Goal: Transaction & Acquisition: Purchase product/service

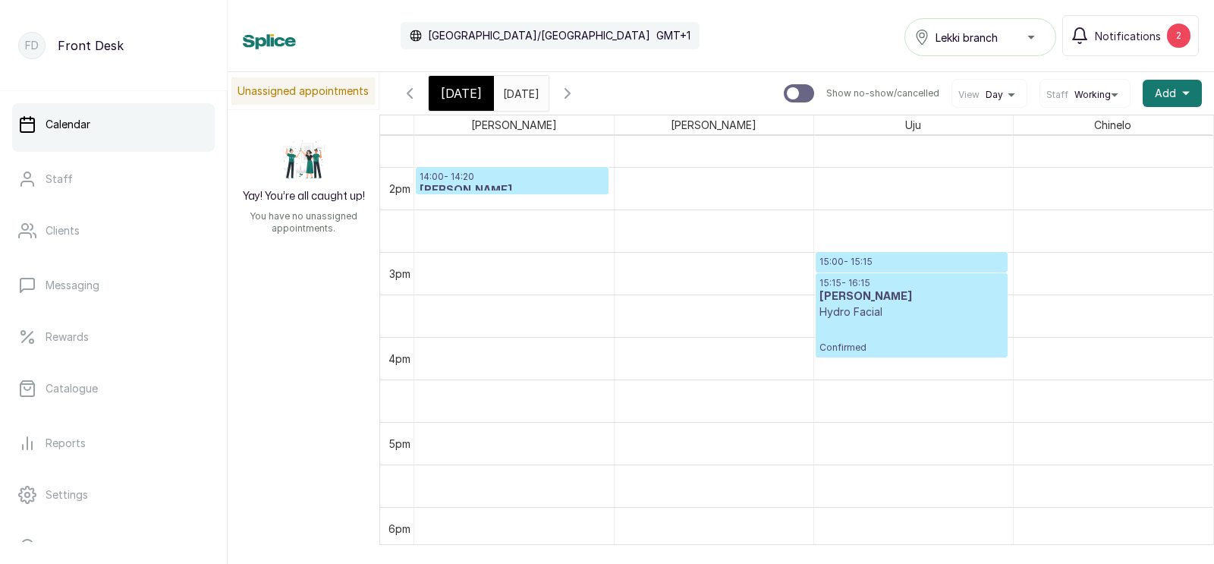
scroll to position [1158, 0]
click at [447, 93] on span "[DATE]" at bounding box center [461, 93] width 41 height 18
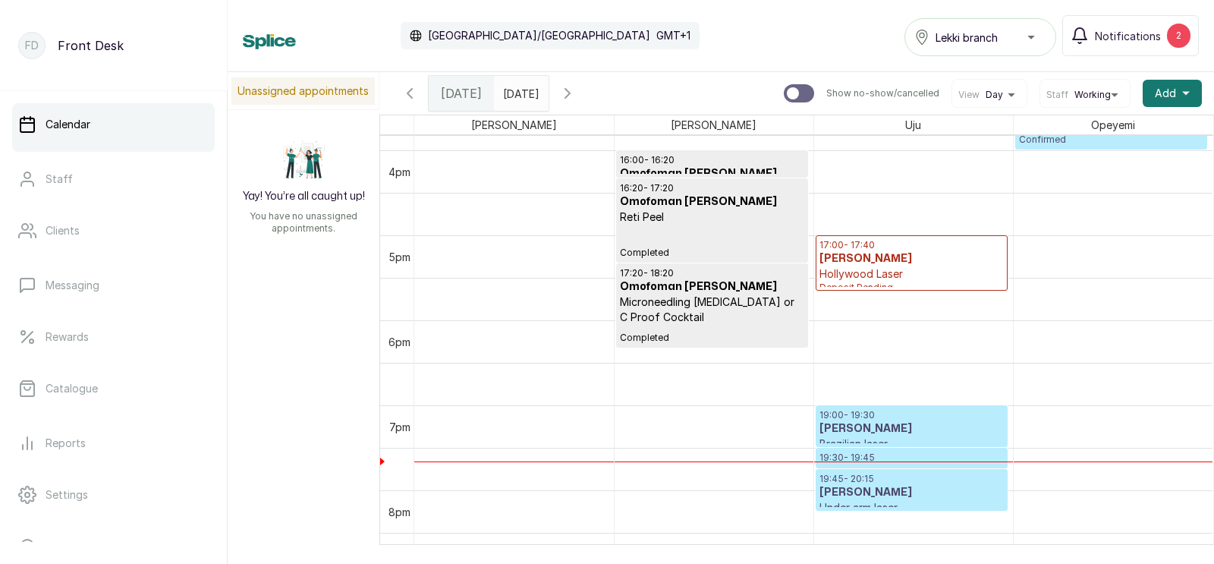
scroll to position [1384, 0]
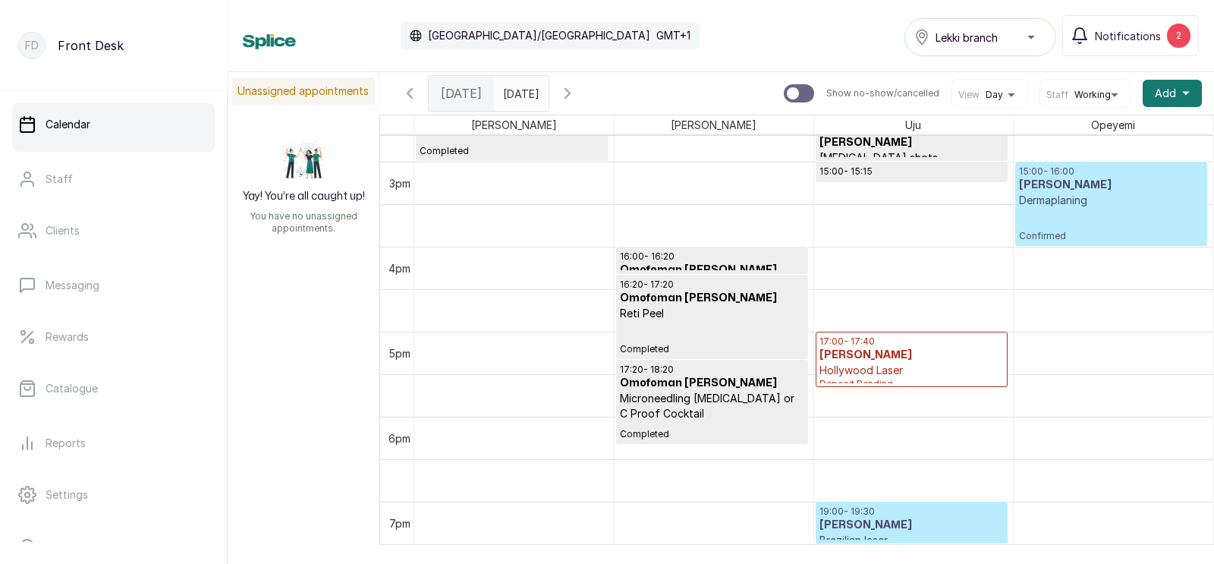
click at [1077, 196] on p "Dermaplaning" at bounding box center [1111, 200] width 185 height 15
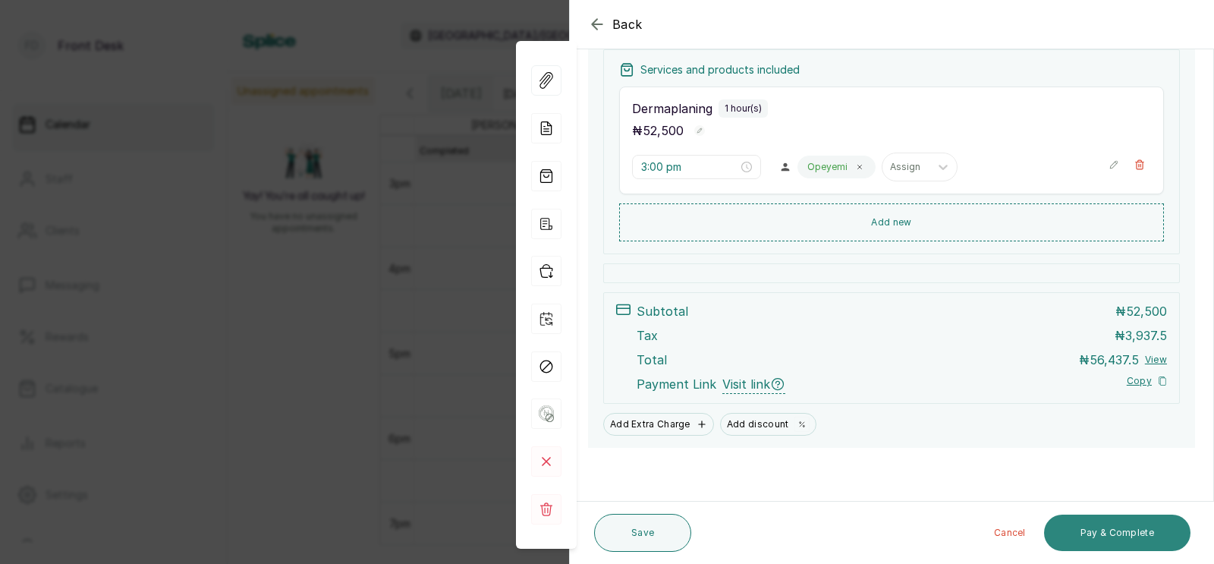
click at [1104, 530] on button "Pay & Complete" at bounding box center [1117, 532] width 146 height 36
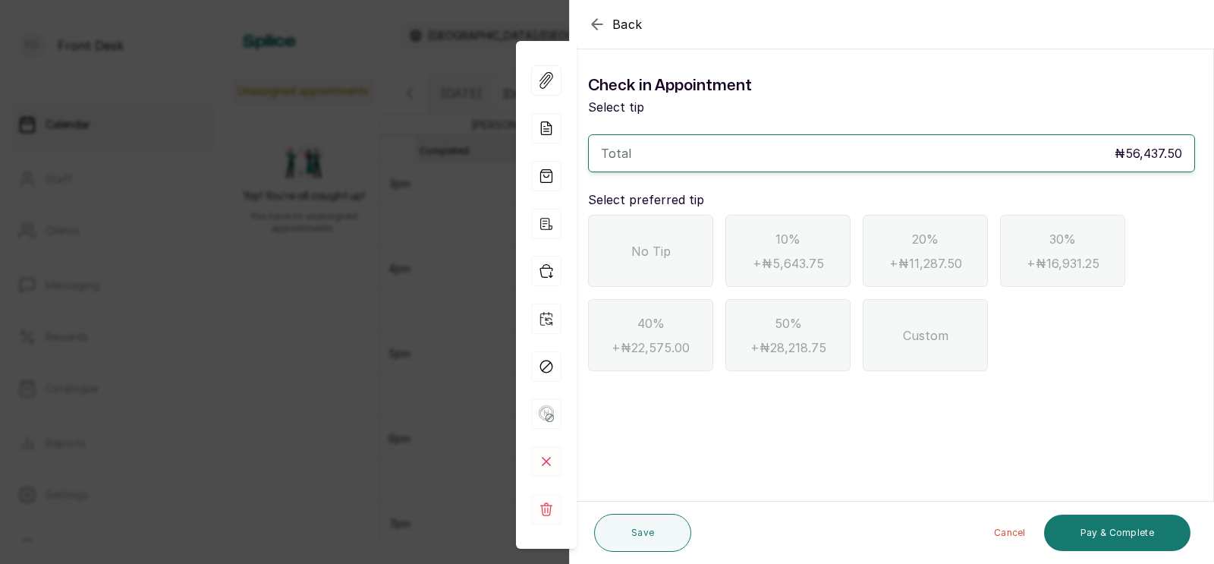
click at [632, 255] on span "No Tip" at bounding box center [650, 251] width 39 height 18
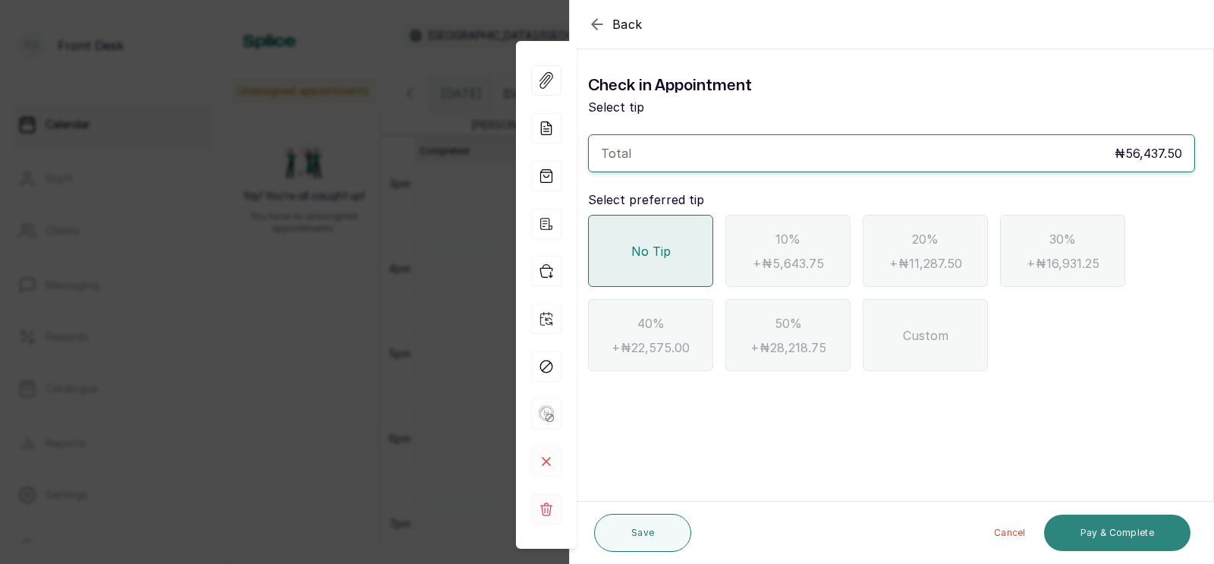
click at [1126, 533] on button "Pay & Complete" at bounding box center [1117, 532] width 146 height 36
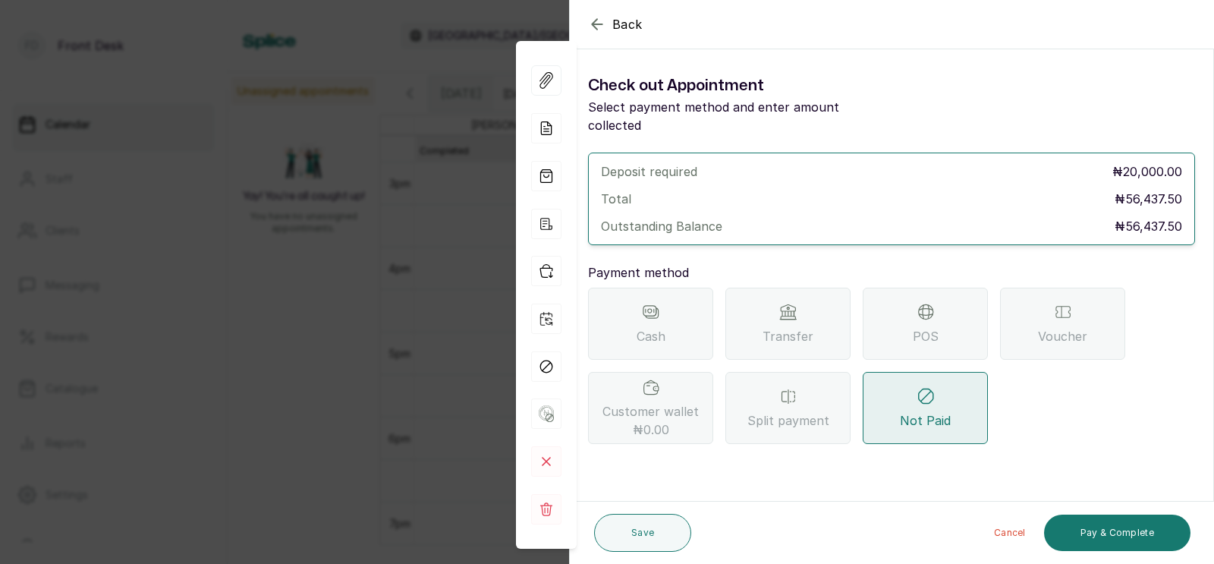
click at [806, 327] on span "Transfer" at bounding box center [787, 336] width 51 height 18
click at [788, 304] on icon at bounding box center [788, 311] width 14 height 14
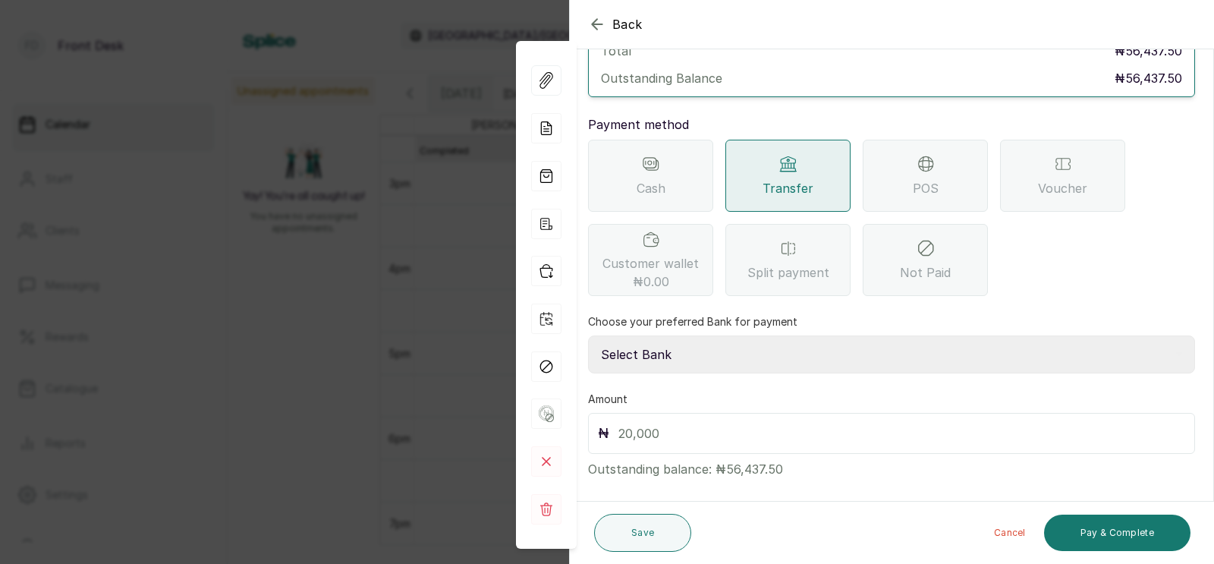
click at [680, 335] on select "Select Bank [PERSON_NAME] Fairmoney Microfinance Bank SKN ANALYTICS MED AESTH. …" at bounding box center [891, 354] width 607 height 38
select select "43272bc0-21c6-4b19-b9fb-c2093b8603c2"
click at [645, 423] on input "text" at bounding box center [901, 433] width 567 height 21
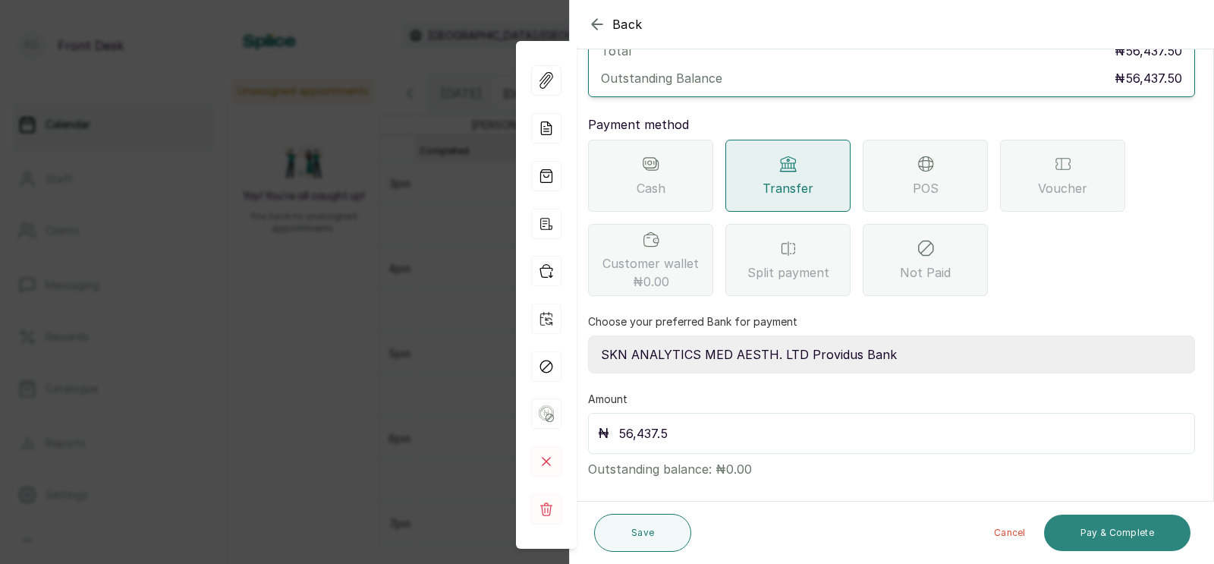
type input "56,437.5"
click at [1123, 532] on button "Pay & Complete" at bounding box center [1117, 532] width 146 height 36
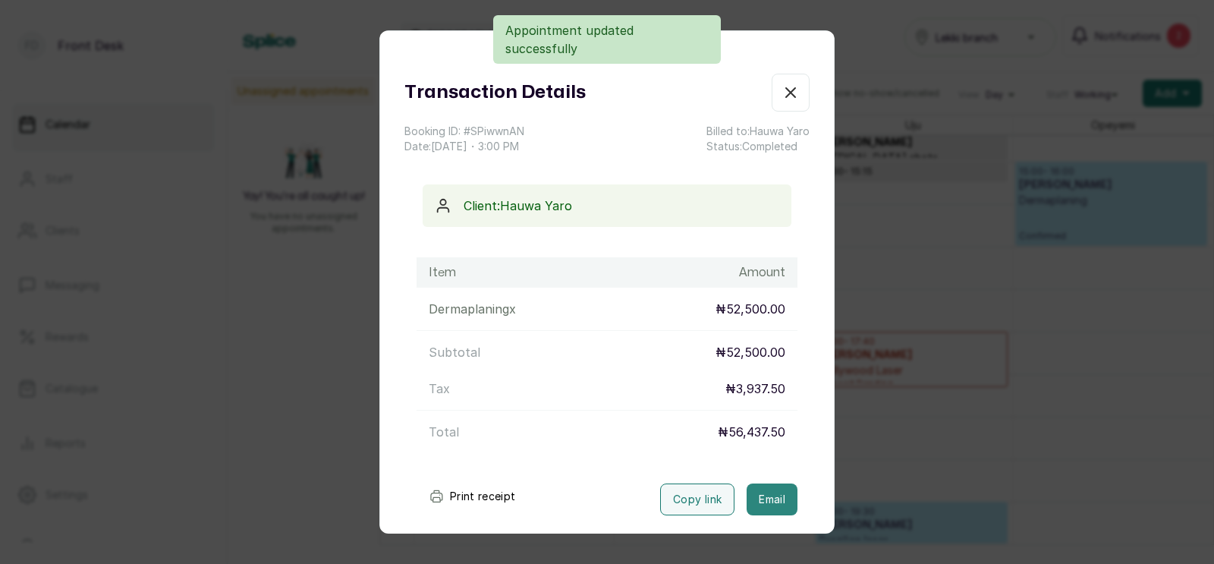
click at [760, 494] on button "Email" at bounding box center [771, 499] width 51 height 32
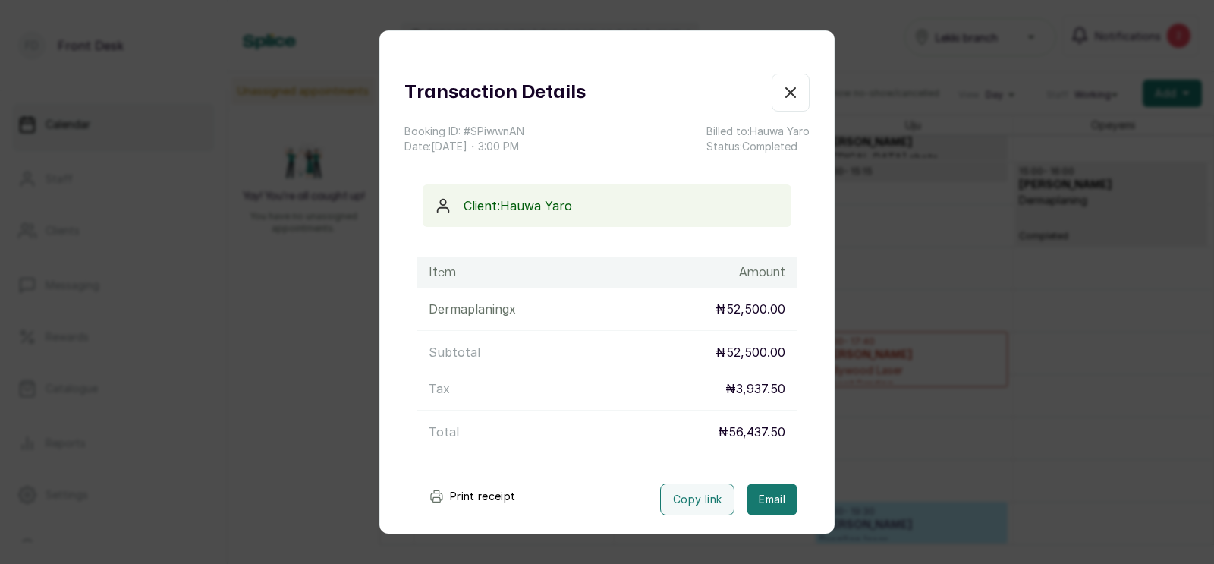
click at [849, 440] on div "Transaction Details Booking ID: # SPiwwnAN Date: [DATE] ・ 3:00 PM Billed to: [P…" at bounding box center [607, 282] width 1214 height 564
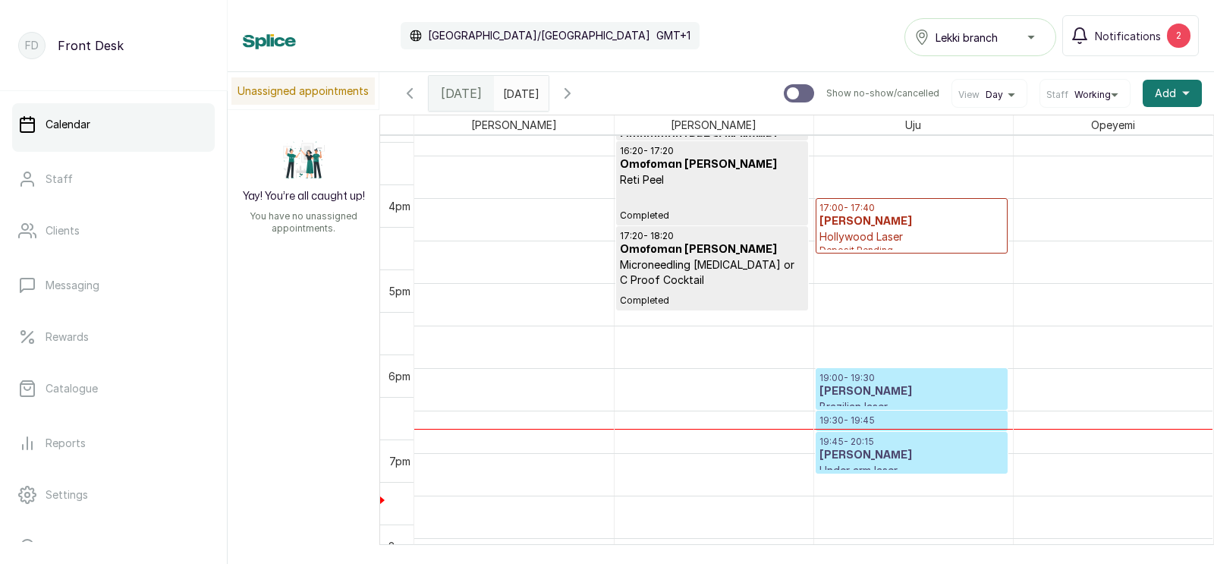
scroll to position [1382, 0]
click at [885, 407] on div at bounding box center [911, 409] width 190 height 6
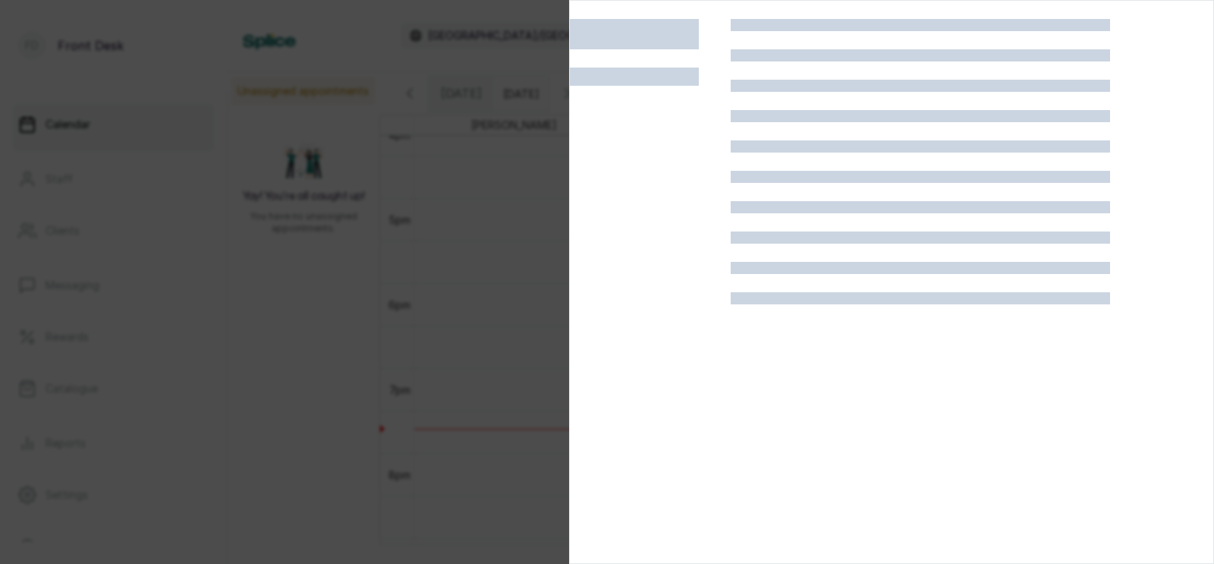
click at [861, 385] on div at bounding box center [920, 301] width 379 height 564
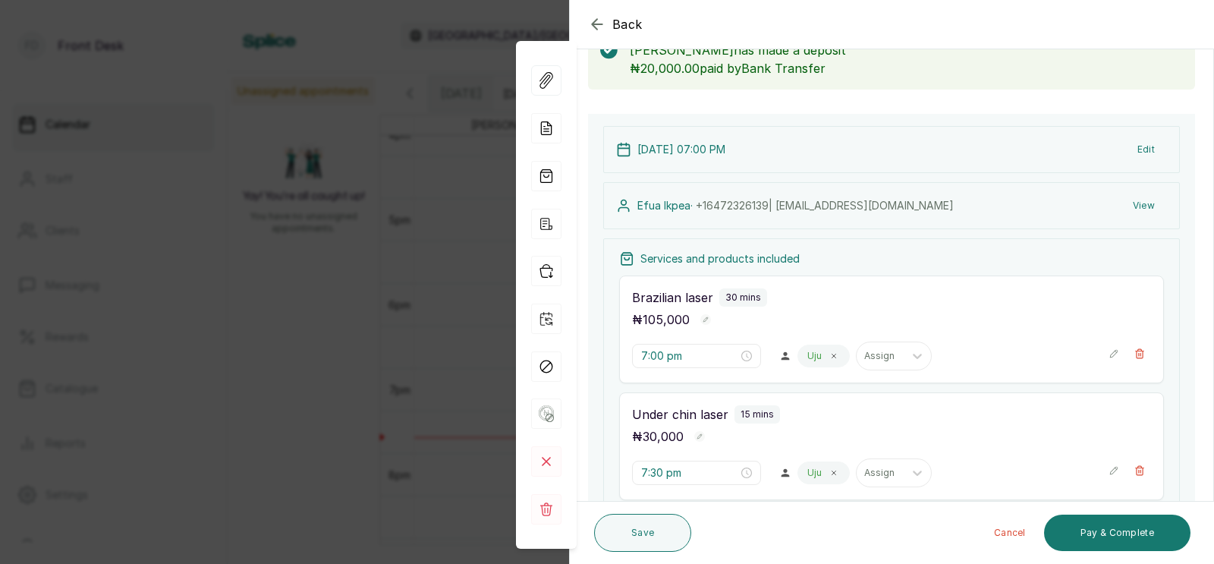
scroll to position [0, 0]
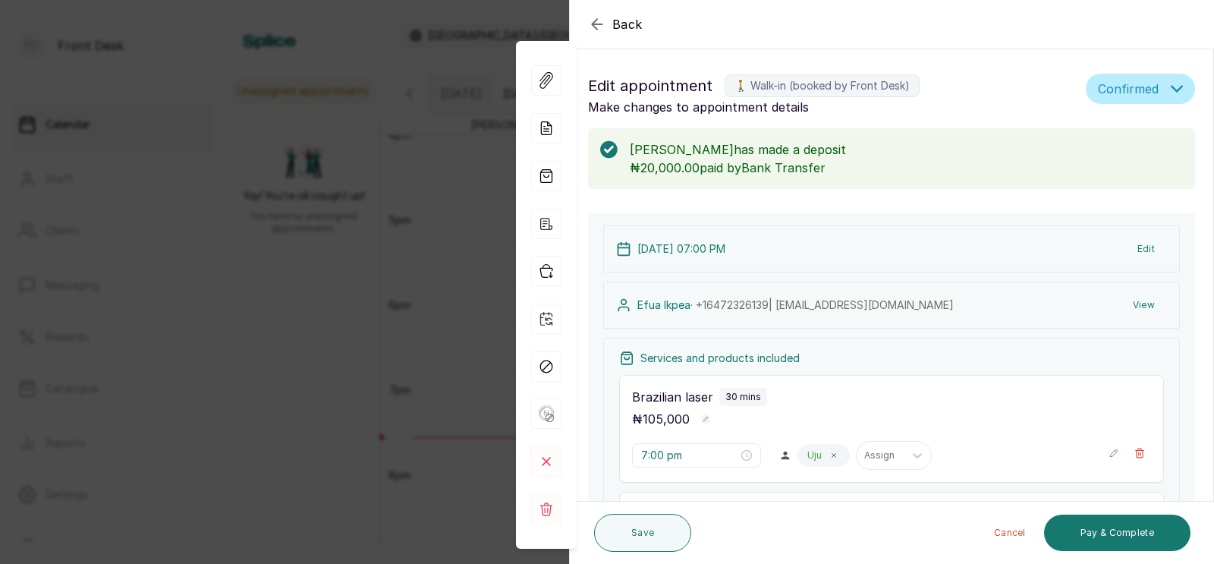
click at [442, 275] on div "Back Appointment Details Edit appointment 🚶 Walk-in (booked by Front Desk) Make…" at bounding box center [607, 282] width 1214 height 564
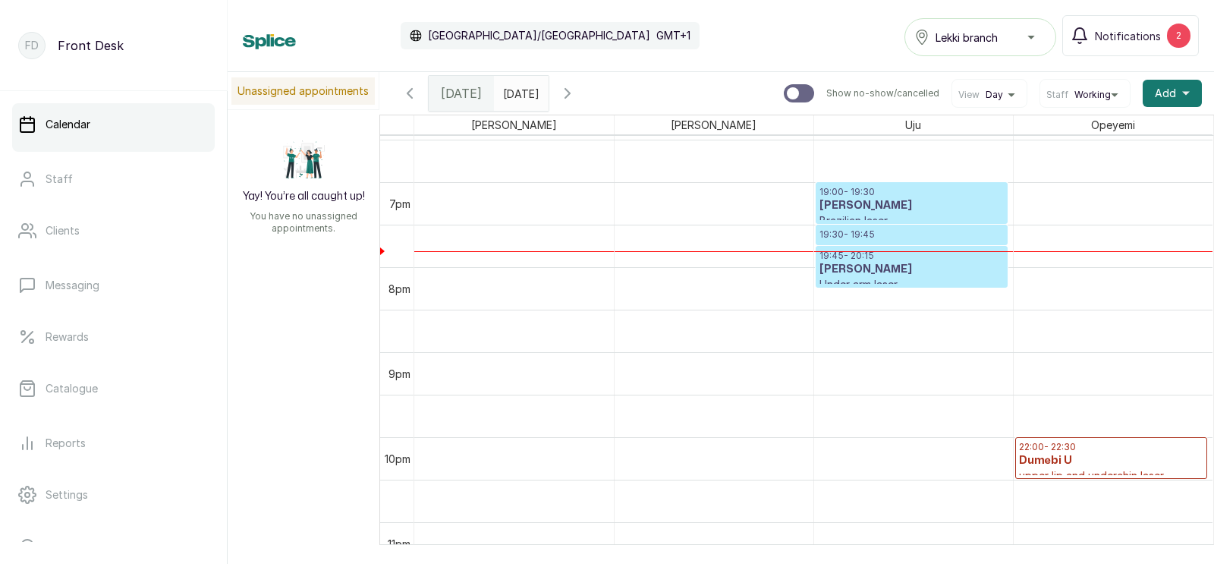
scroll to position [1582, 0]
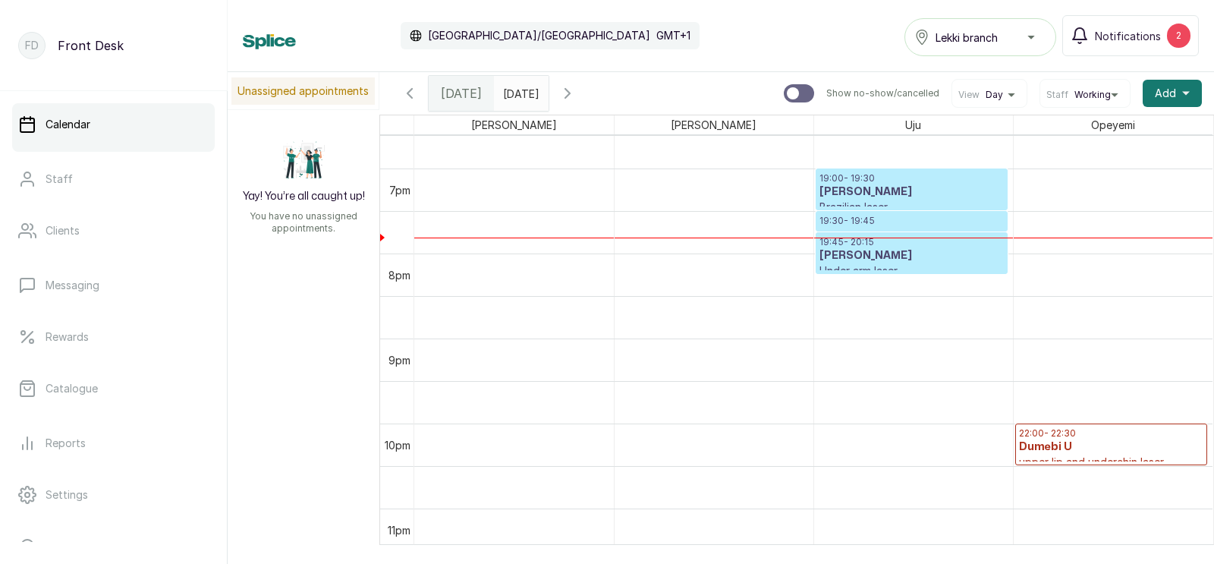
click at [1072, 446] on h3 "Dumebi U" at bounding box center [1111, 446] width 185 height 15
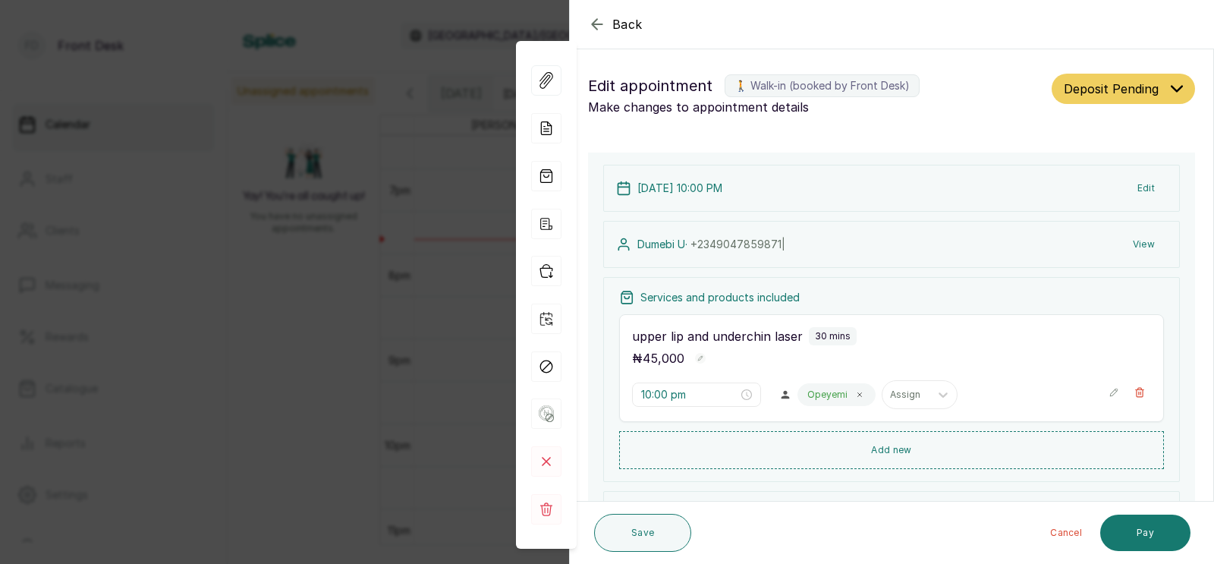
scroll to position [134, 0]
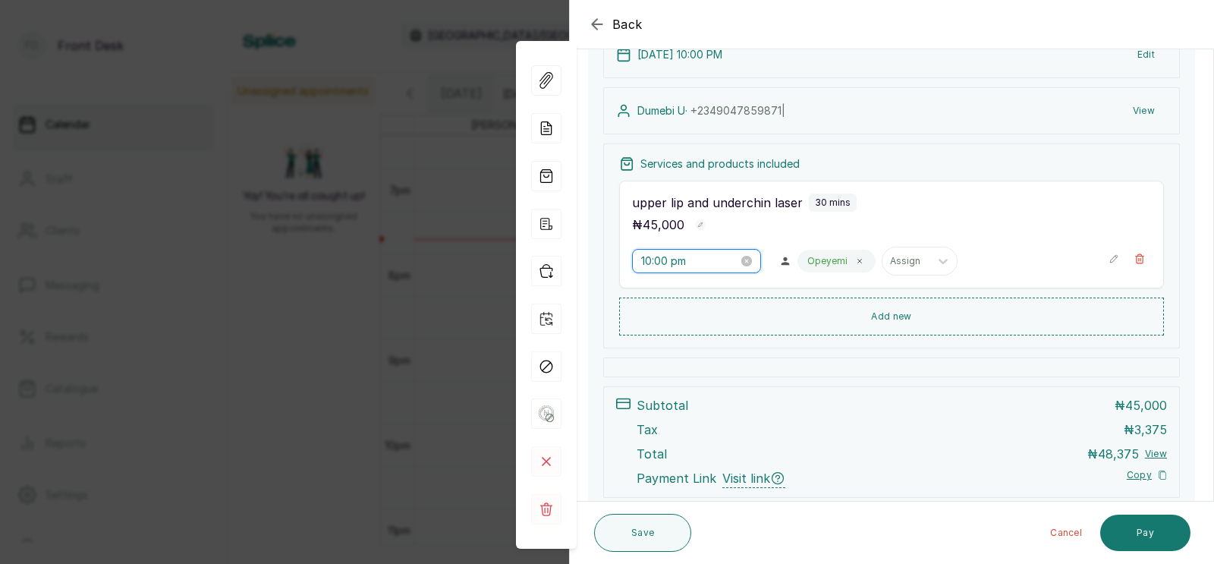
click at [680, 261] on input "10:00 pm" at bounding box center [689, 261] width 97 height 17
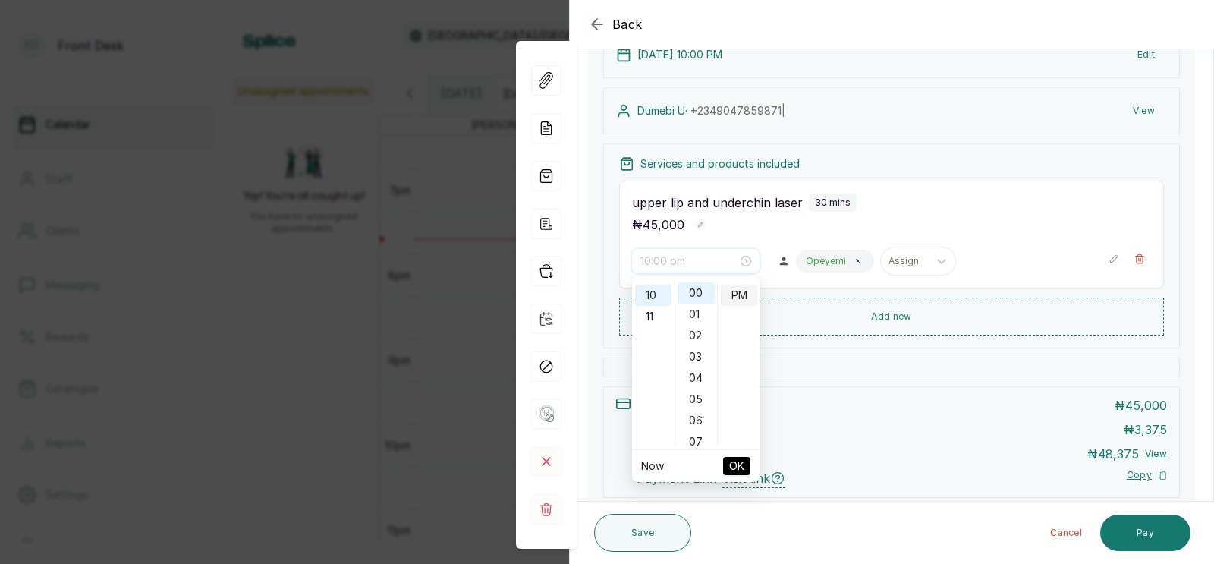
scroll to position [0, 0]
click at [741, 297] on div "AM" at bounding box center [739, 292] width 36 height 21
type input "10:00 am"
click at [734, 460] on span "OK" at bounding box center [736, 465] width 15 height 29
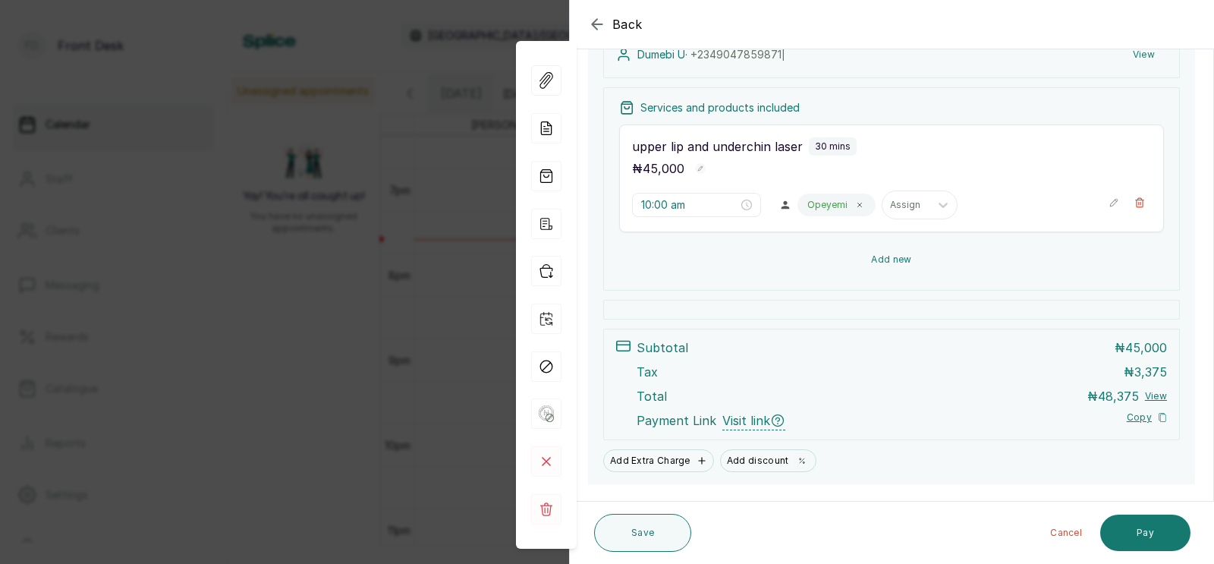
scroll to position [226, 0]
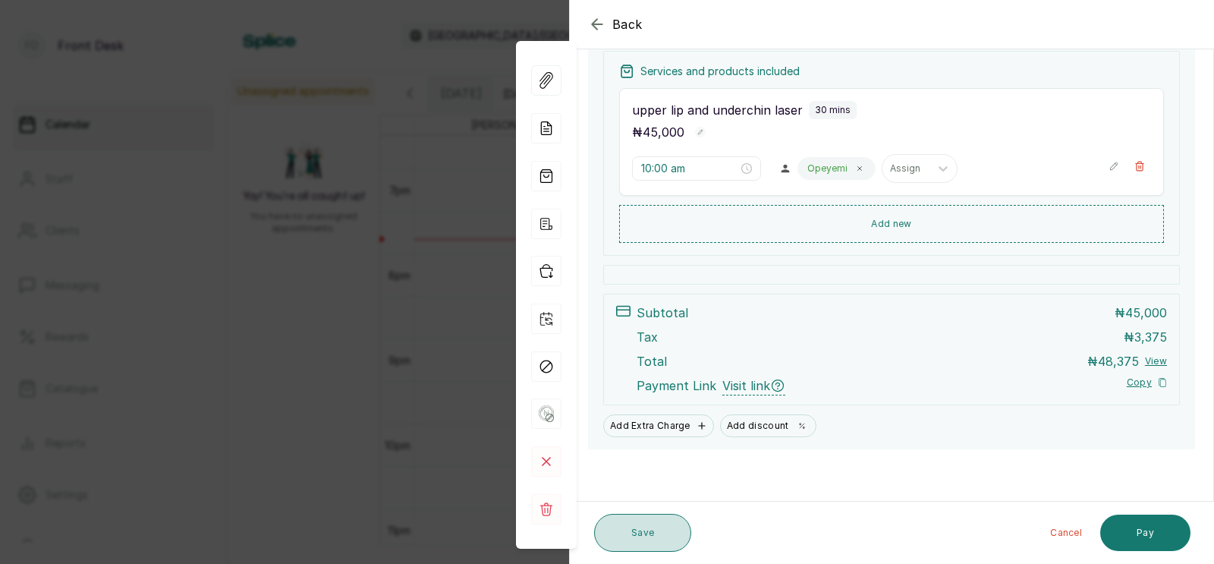
click at [633, 532] on button "Save" at bounding box center [642, 533] width 97 height 38
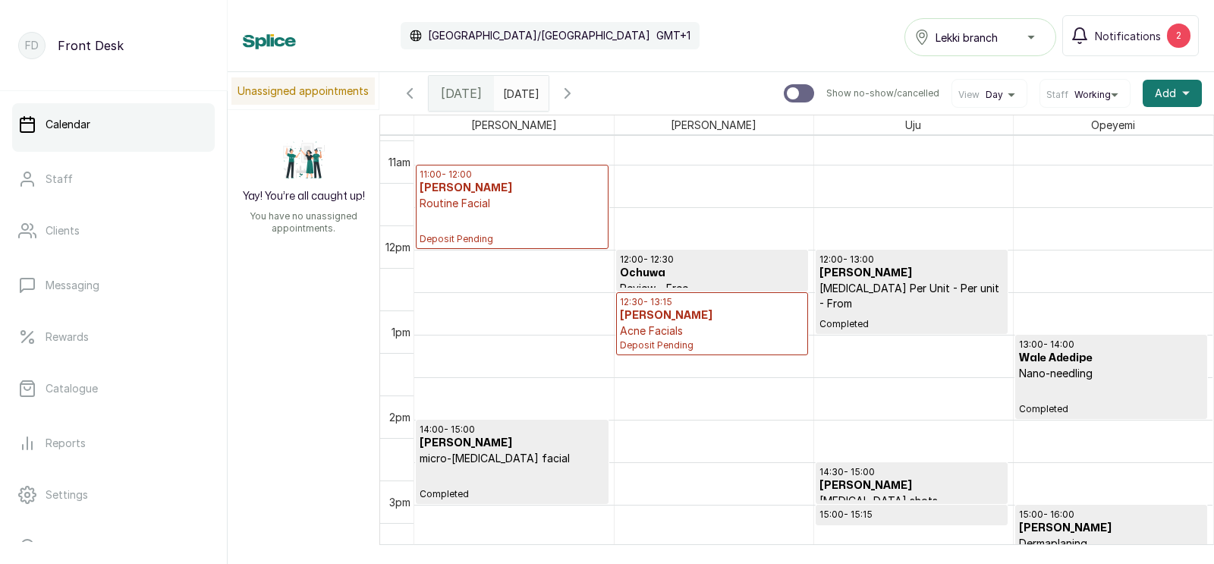
scroll to position [906, 0]
click at [501, 197] on p "Routine Facial" at bounding box center [512, 203] width 185 height 15
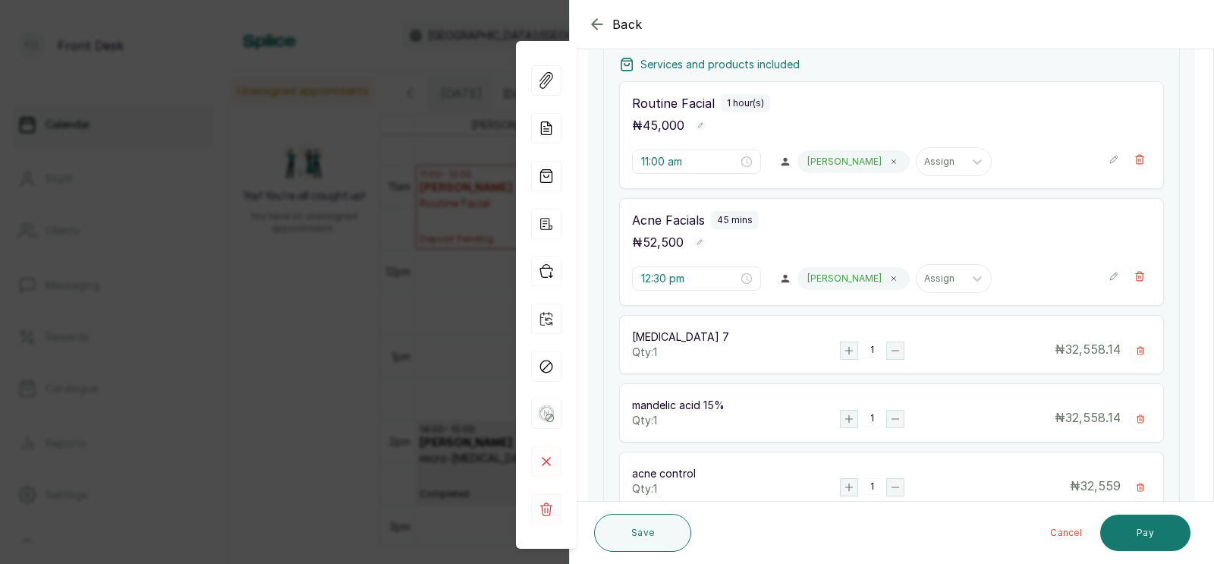
scroll to position [396, 0]
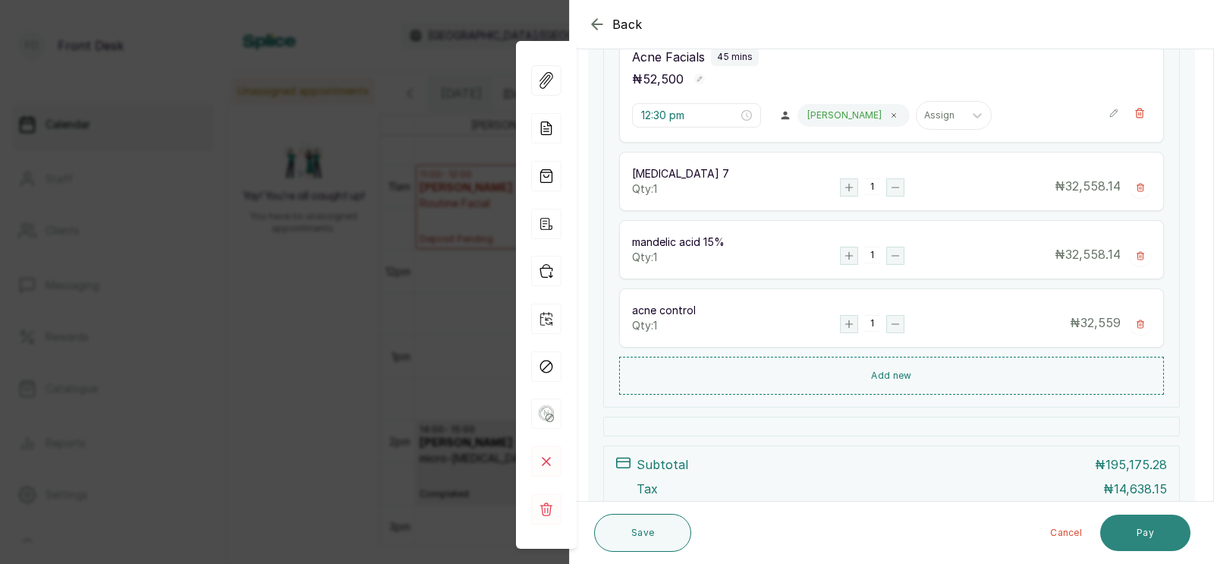
click at [1136, 529] on button "Pay" at bounding box center [1145, 532] width 90 height 36
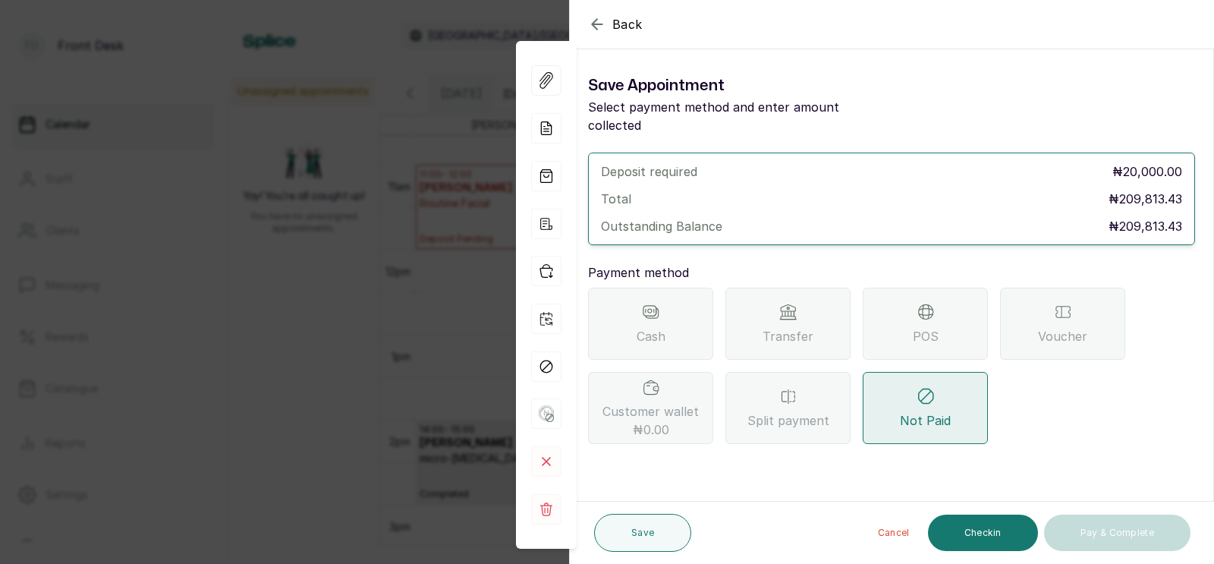
scroll to position [0, 0]
click at [786, 304] on icon at bounding box center [788, 311] width 14 height 14
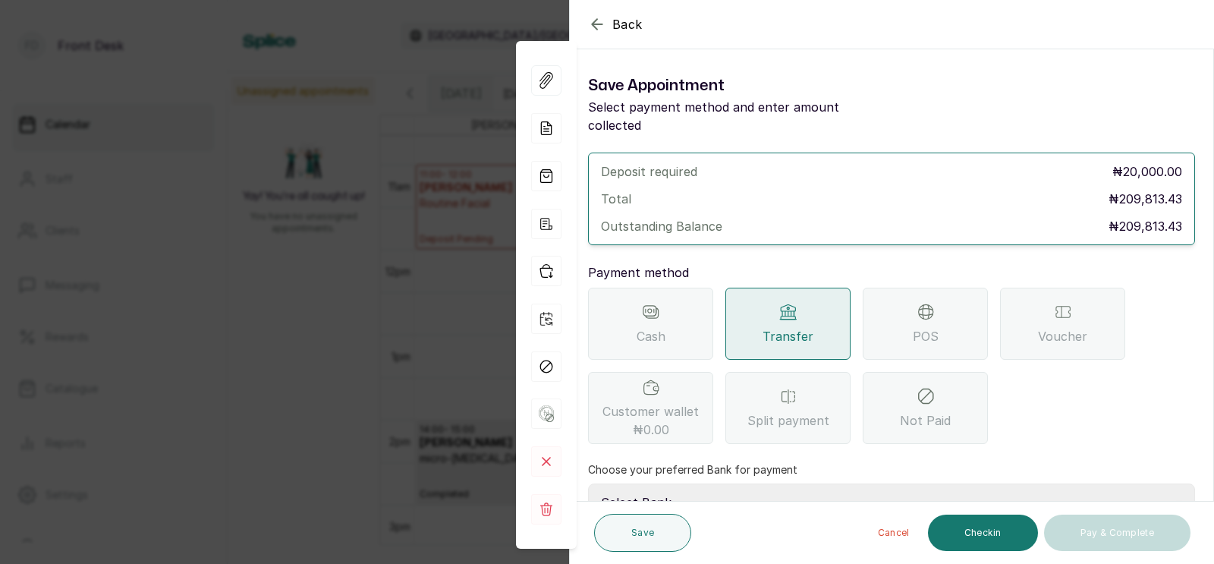
scroll to position [148, 0]
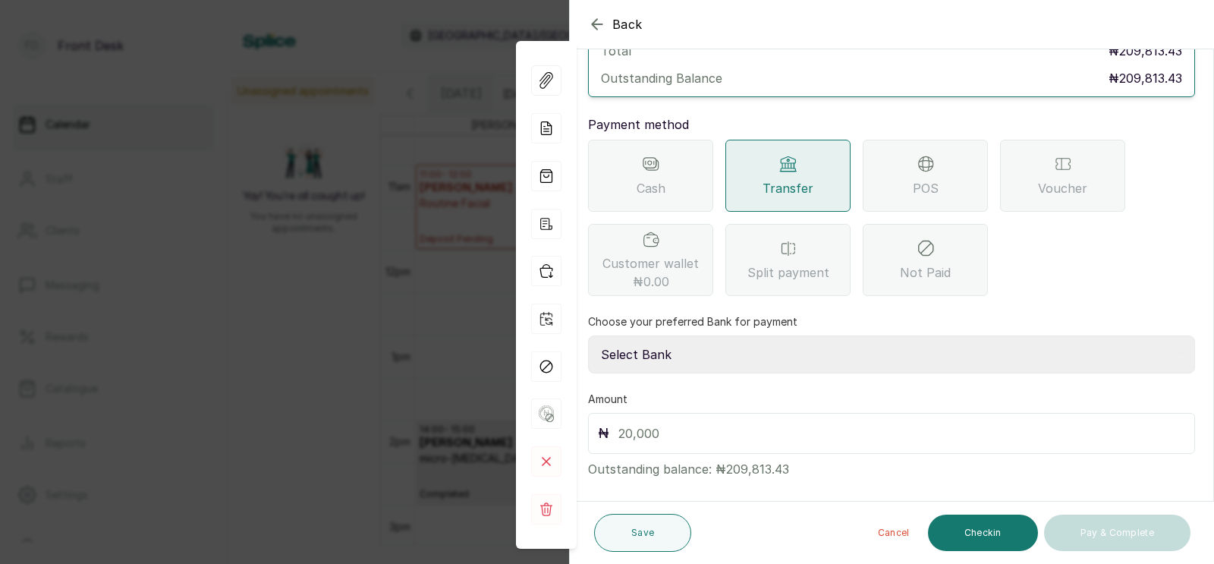
click at [700, 341] on select "Select Bank [PERSON_NAME] Fairmoney Microfinance Bank SKN ANALYTICS MED AESTH. …" at bounding box center [891, 354] width 607 height 38
select select "43272bc0-21c6-4b19-b9fb-c2093b8603c2"
click at [646, 423] on input "text" at bounding box center [901, 433] width 567 height 21
type input "20,000"
click at [636, 535] on button "Save" at bounding box center [642, 533] width 97 height 38
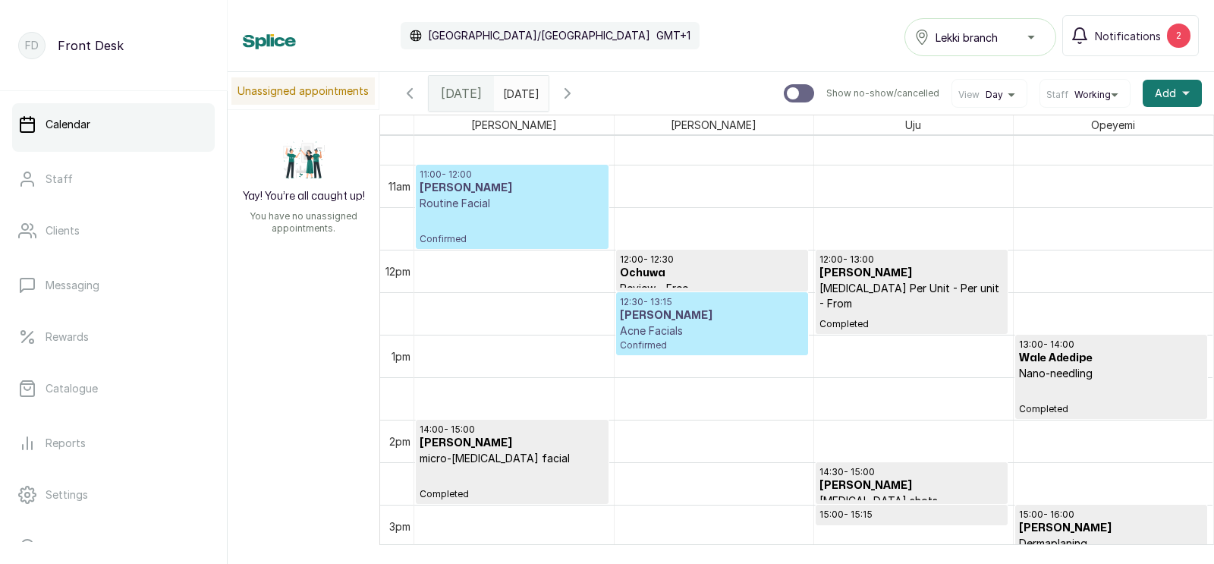
click at [498, 198] on p "Routine Facial" at bounding box center [512, 203] width 185 height 15
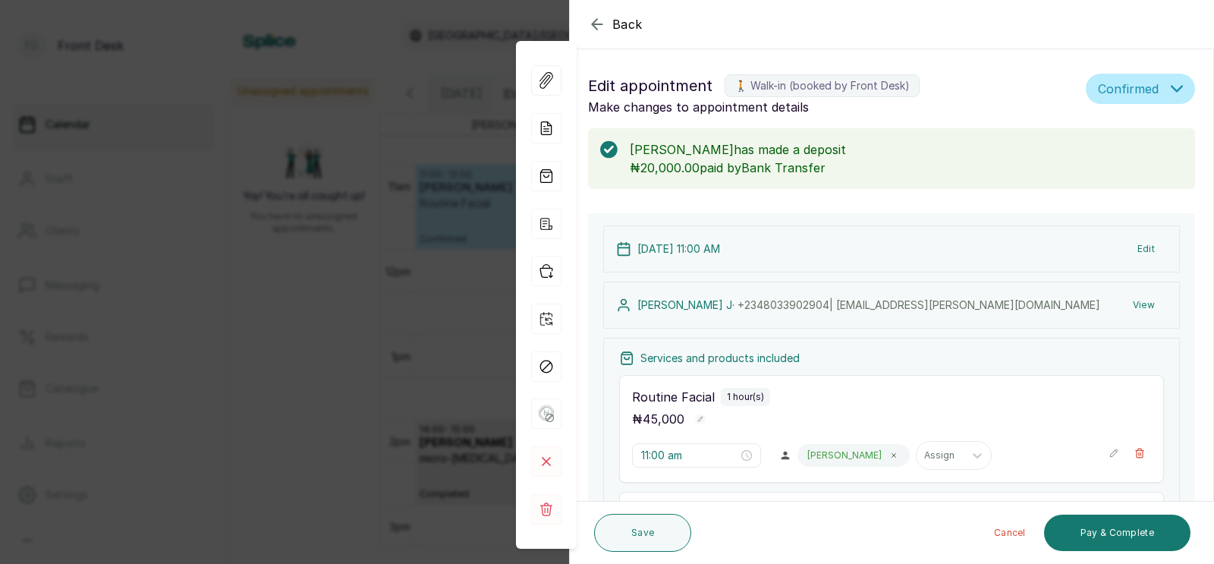
scroll to position [635, 0]
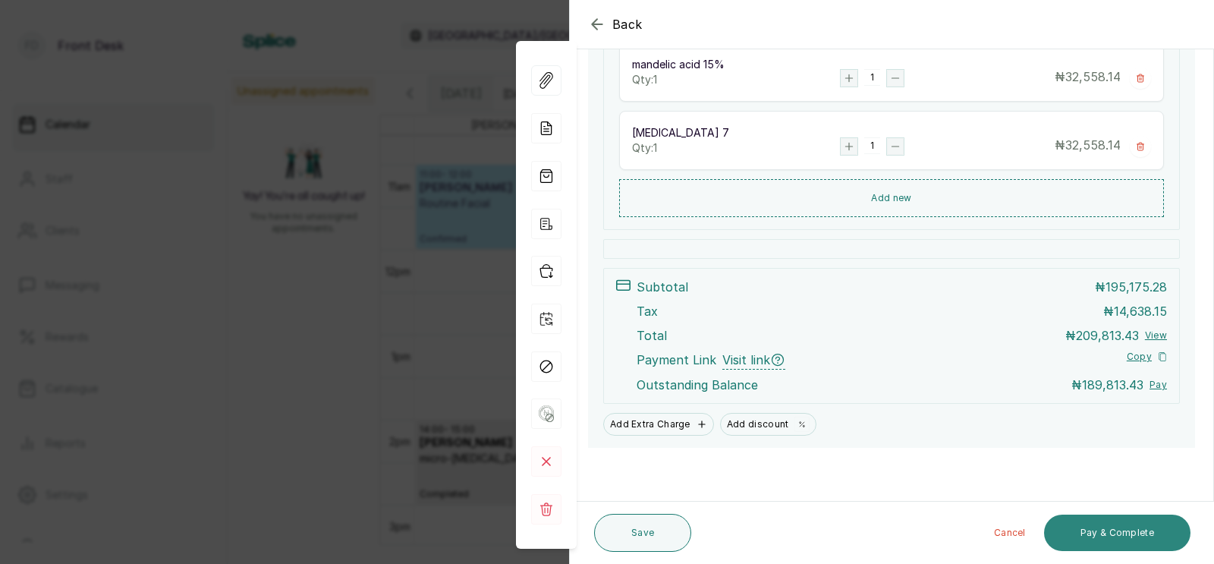
click at [1105, 535] on button "Pay & Complete" at bounding box center [1117, 532] width 146 height 36
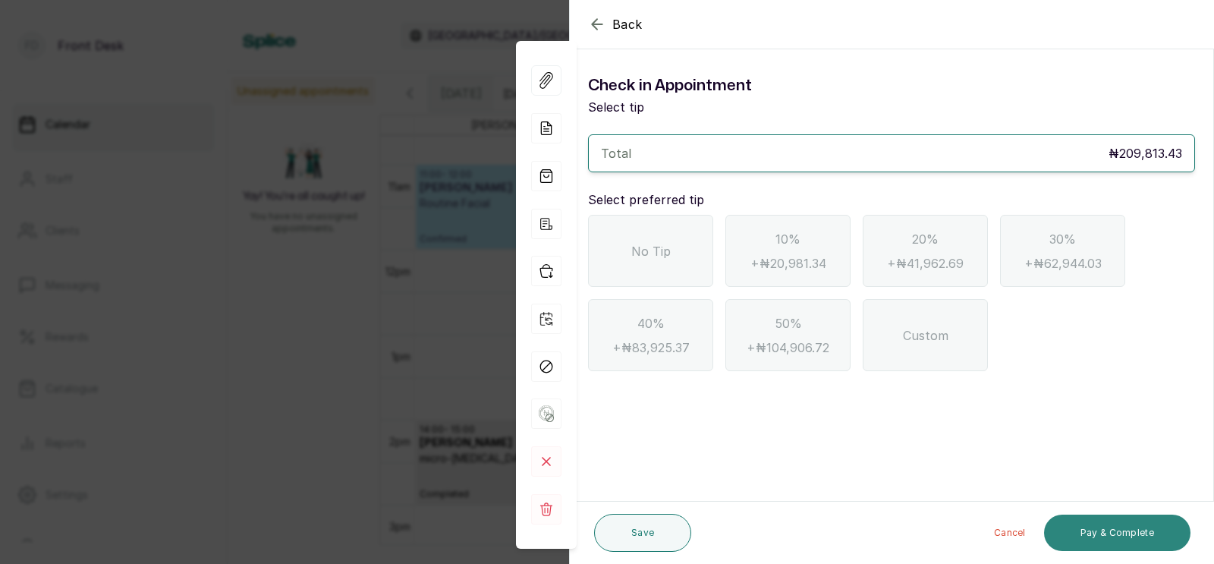
scroll to position [0, 0]
click at [636, 249] on span "No Tip" at bounding box center [650, 251] width 39 height 18
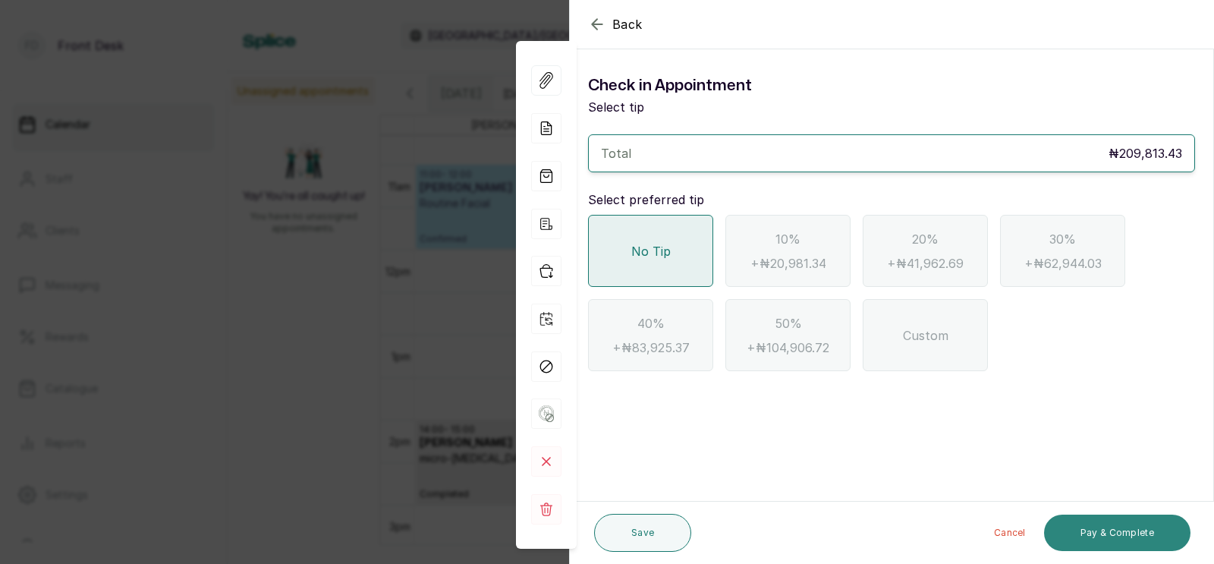
click at [1111, 531] on button "Pay & Complete" at bounding box center [1117, 532] width 146 height 36
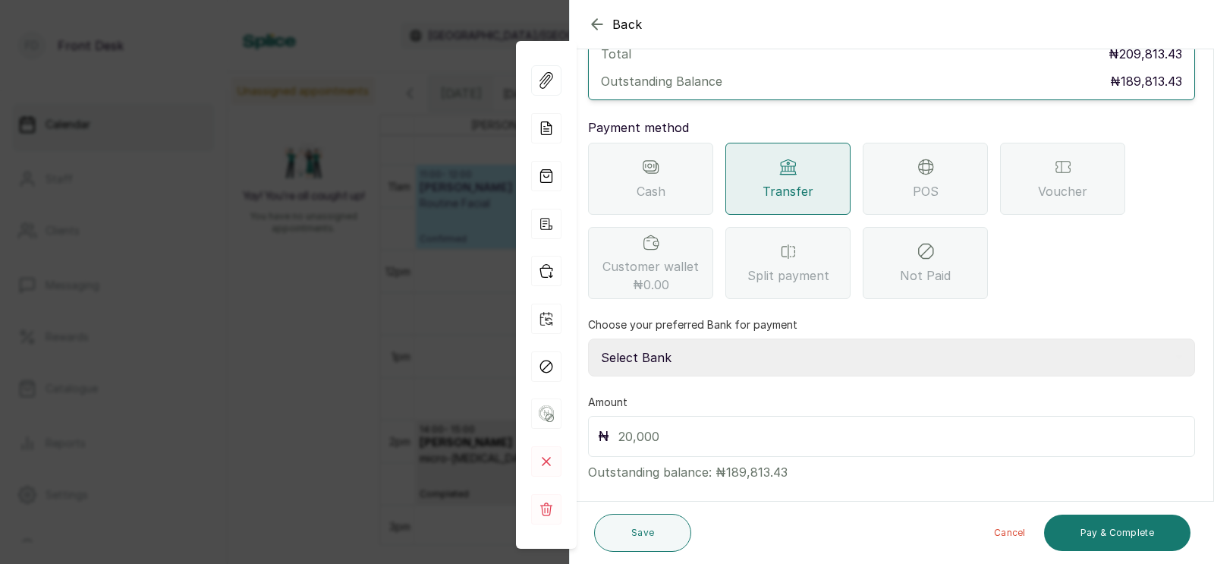
scroll to position [120, 0]
click at [847, 336] on select "Select Bank [PERSON_NAME] Fairmoney Microfinance Bank SKN ANALYTICS MED AESTH. …" at bounding box center [891, 355] width 607 height 38
select select "43272bc0-21c6-4b19-b9fb-c2093b8603c2"
click at [731, 423] on input "text" at bounding box center [901, 433] width 567 height 21
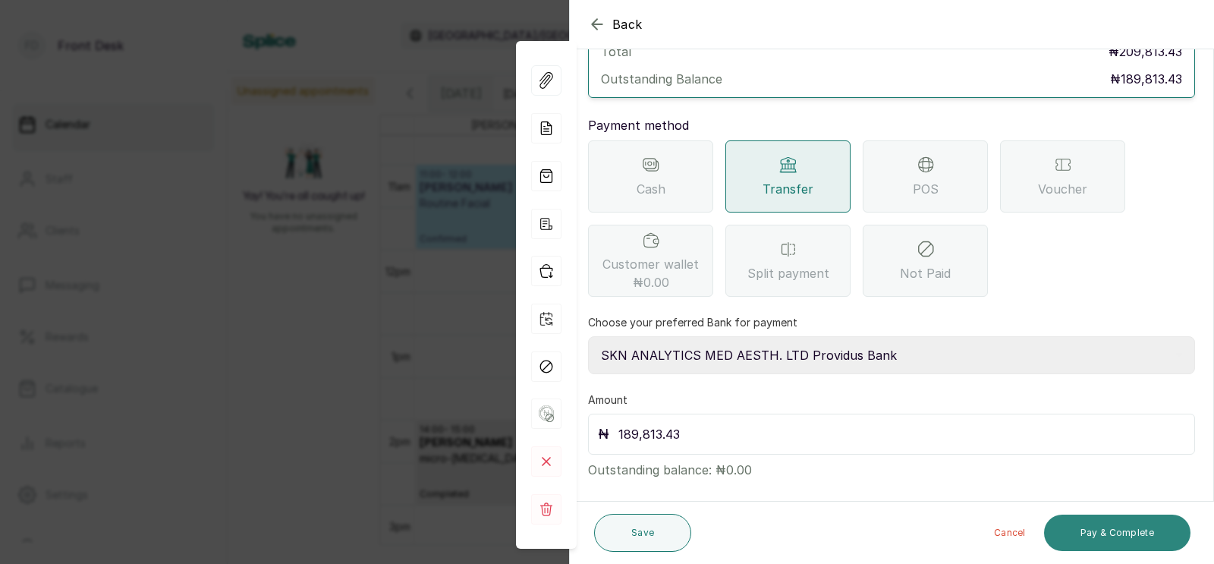
type input "189,813.43"
click at [1102, 526] on button "Pay & Complete" at bounding box center [1117, 532] width 146 height 36
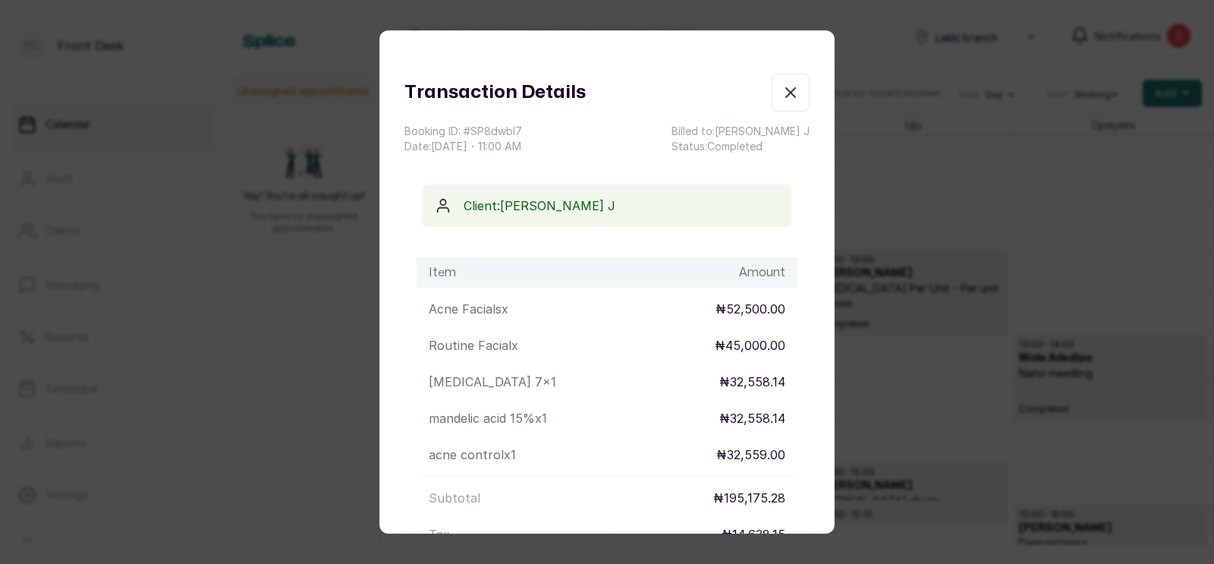
scroll to position [221, 0]
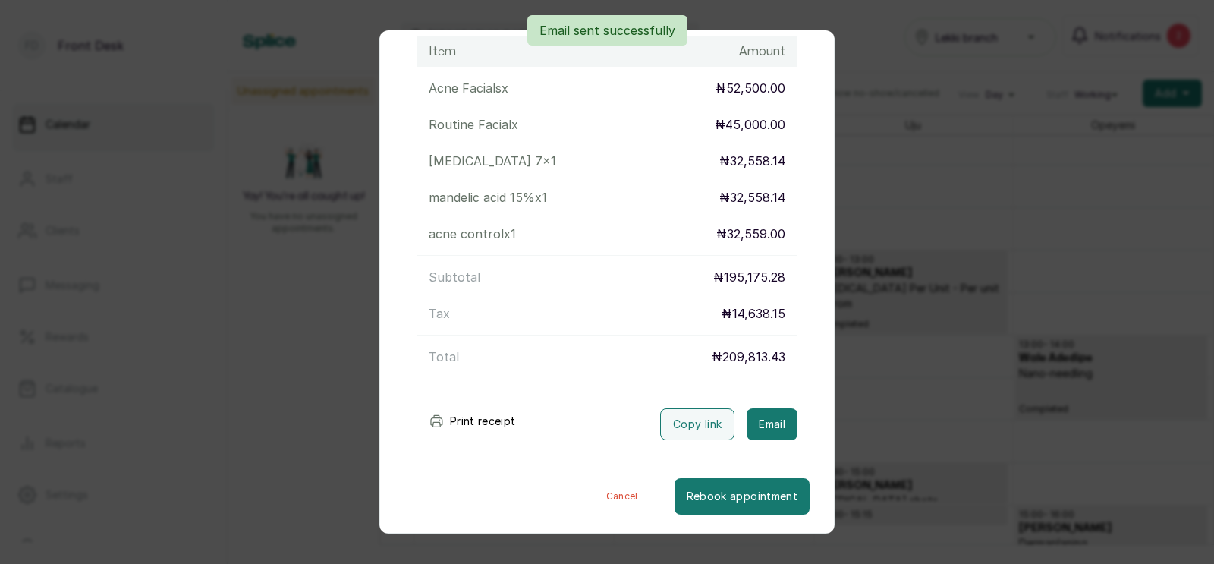
click at [872, 377] on div "Transaction Details Booking ID: # SP8dwbl7 Date: [DATE] ・ 11:00 AM Billed to: […" at bounding box center [607, 282] width 1214 height 564
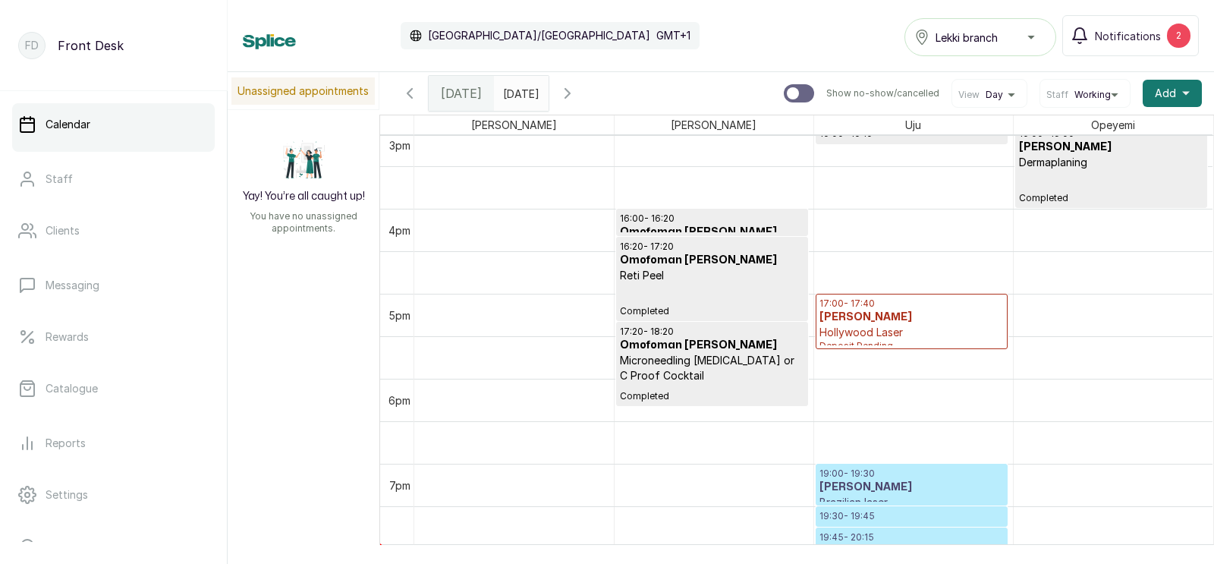
scroll to position [1290, 0]
